Goal: Task Accomplishment & Management: Manage account settings

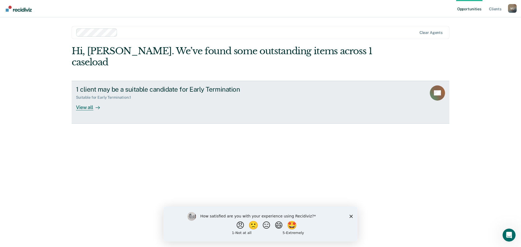
click at [83, 100] on div "View all" at bounding box center [91, 105] width 30 height 11
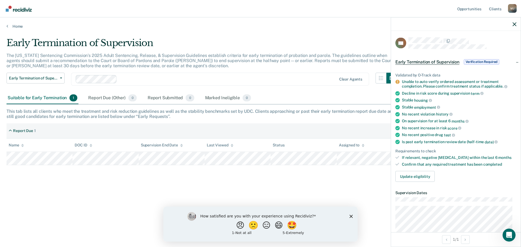
click at [473, 60] on span "Verification Required" at bounding box center [481, 61] width 36 height 5
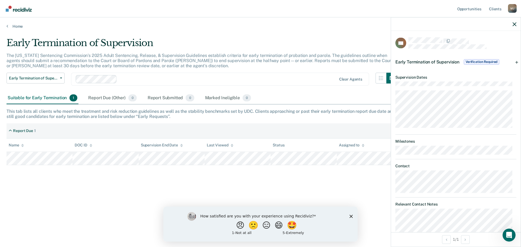
click at [516, 25] on div at bounding box center [456, 24] width 130 height 14
click at [514, 25] on icon "button" at bounding box center [514, 24] width 4 height 4
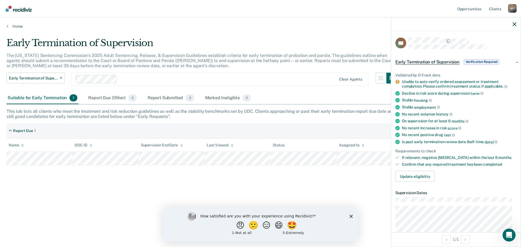
click at [440, 61] on span "Early Termination of Supervision" at bounding box center [427, 61] width 64 height 5
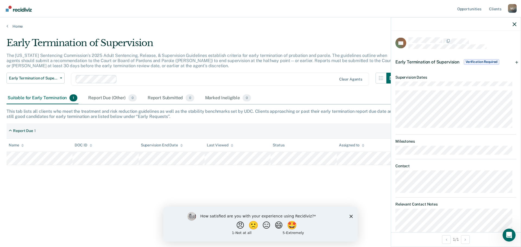
click at [480, 60] on span "Verification Required" at bounding box center [481, 61] width 36 height 5
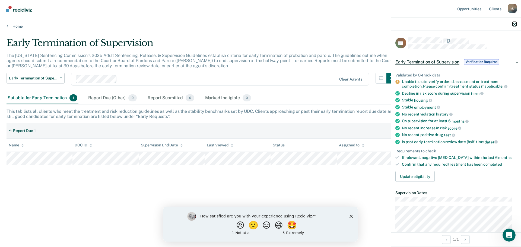
click at [515, 23] on icon "button" at bounding box center [514, 24] width 4 height 4
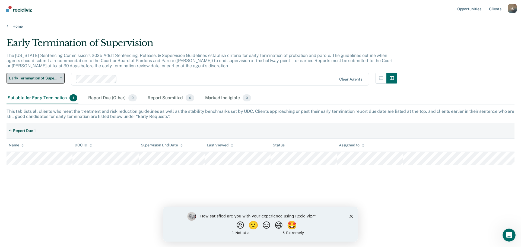
click at [52, 78] on span "Early Termination of Supervision" at bounding box center [33, 78] width 49 height 5
drag, startPoint x: 106, startPoint y: 98, endPoint x: 110, endPoint y: 97, distance: 3.8
click at [106, 98] on div "Report Due (Other) 0" at bounding box center [112, 98] width 50 height 12
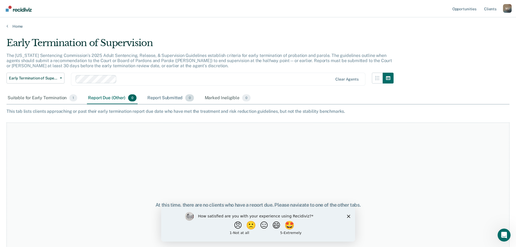
click at [174, 97] on div "Report Submitted 0" at bounding box center [170, 98] width 49 height 12
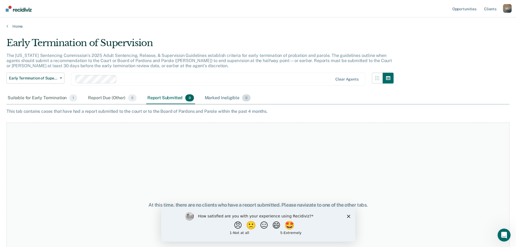
click at [219, 95] on div "Marked Ineligible 0" at bounding box center [228, 98] width 48 height 12
click at [219, 100] on div "Marked Ineligible 0" at bounding box center [228, 98] width 48 height 12
click at [38, 98] on div "Suitable for Early Termination 1" at bounding box center [43, 98] width 72 height 12
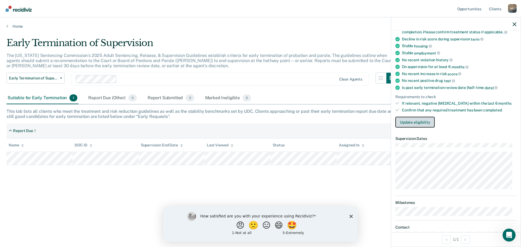
click at [426, 124] on button "Update eligibility" at bounding box center [414, 122] width 39 height 11
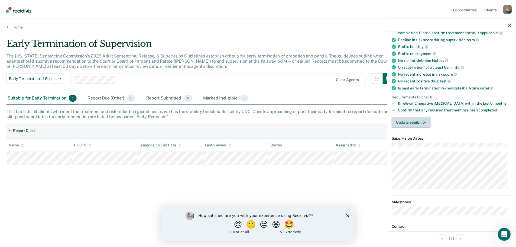
scroll to position [7, 0]
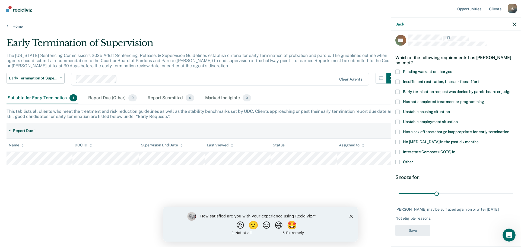
click at [396, 99] on span at bounding box center [397, 101] width 4 height 4
click at [484, 99] on input "Has not completed treatment or programming" at bounding box center [484, 99] width 0 height 0
click at [412, 229] on button "Save" at bounding box center [412, 230] width 35 height 11
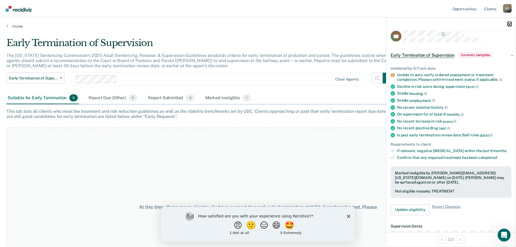
click at [509, 23] on icon "button" at bounding box center [510, 24] width 4 height 4
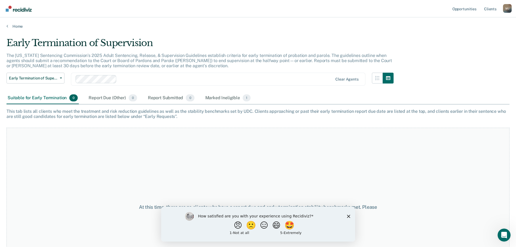
click at [349, 216] on polygon "Close survey" at bounding box center [348, 215] width 3 height 3
